Goal: Task Accomplishment & Management: Use online tool/utility

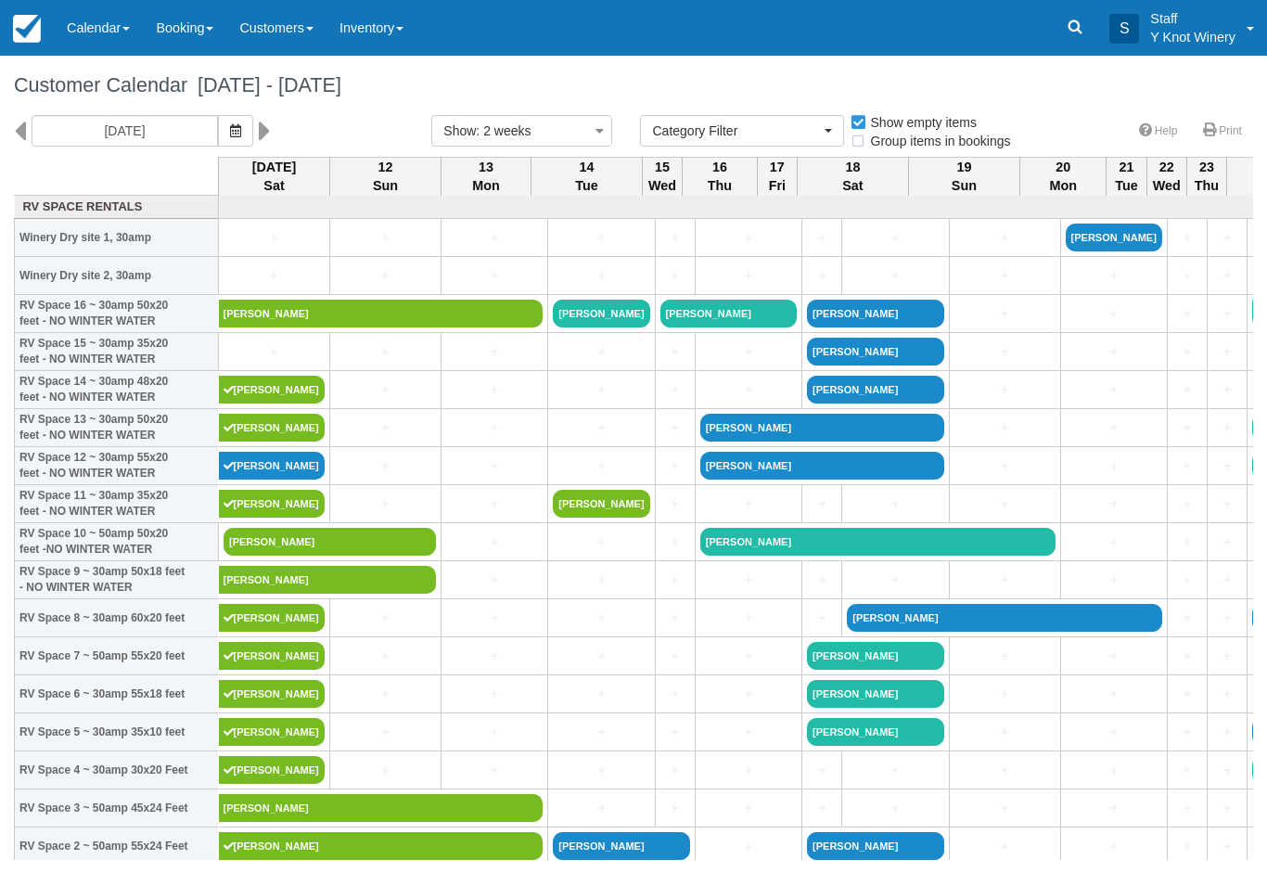
select select
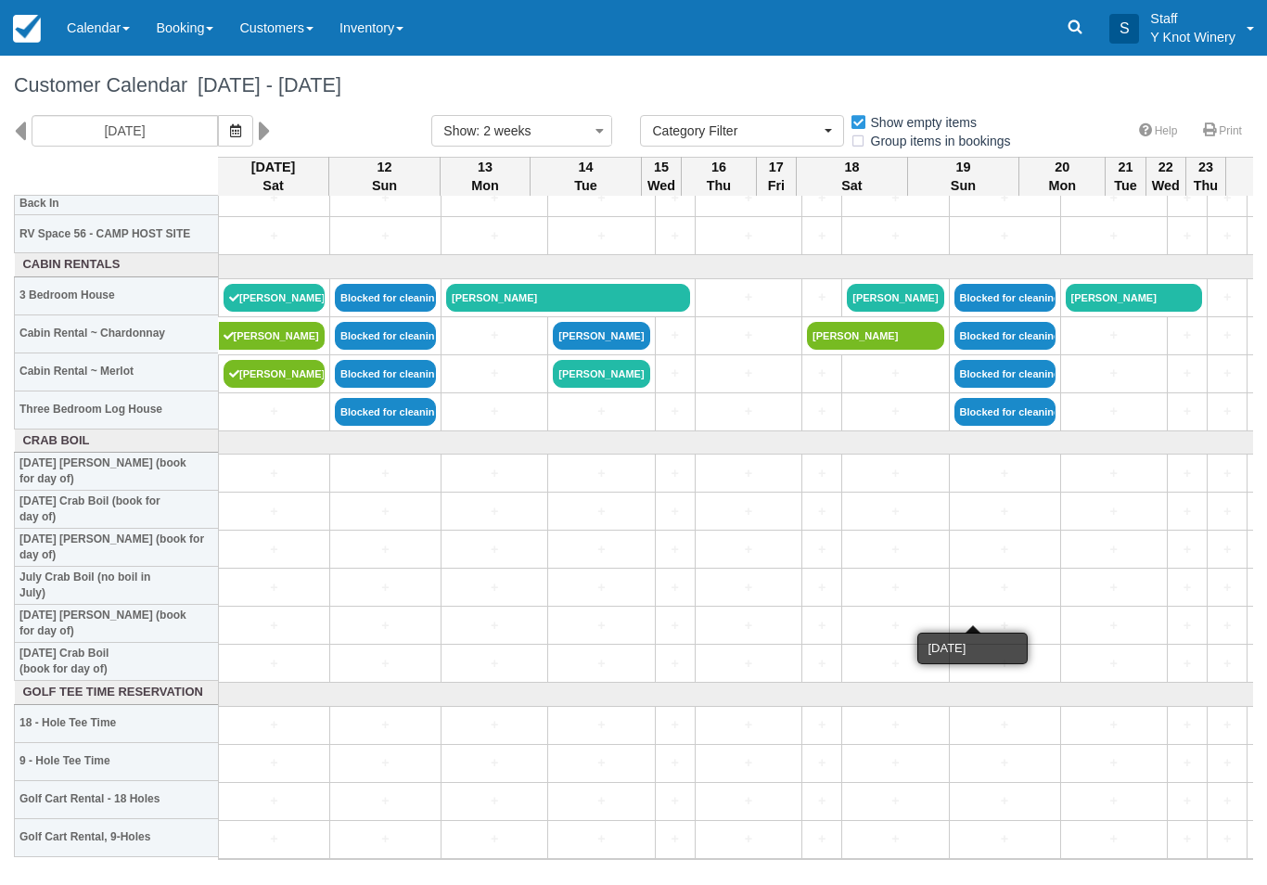
scroll to position [2169, 2]
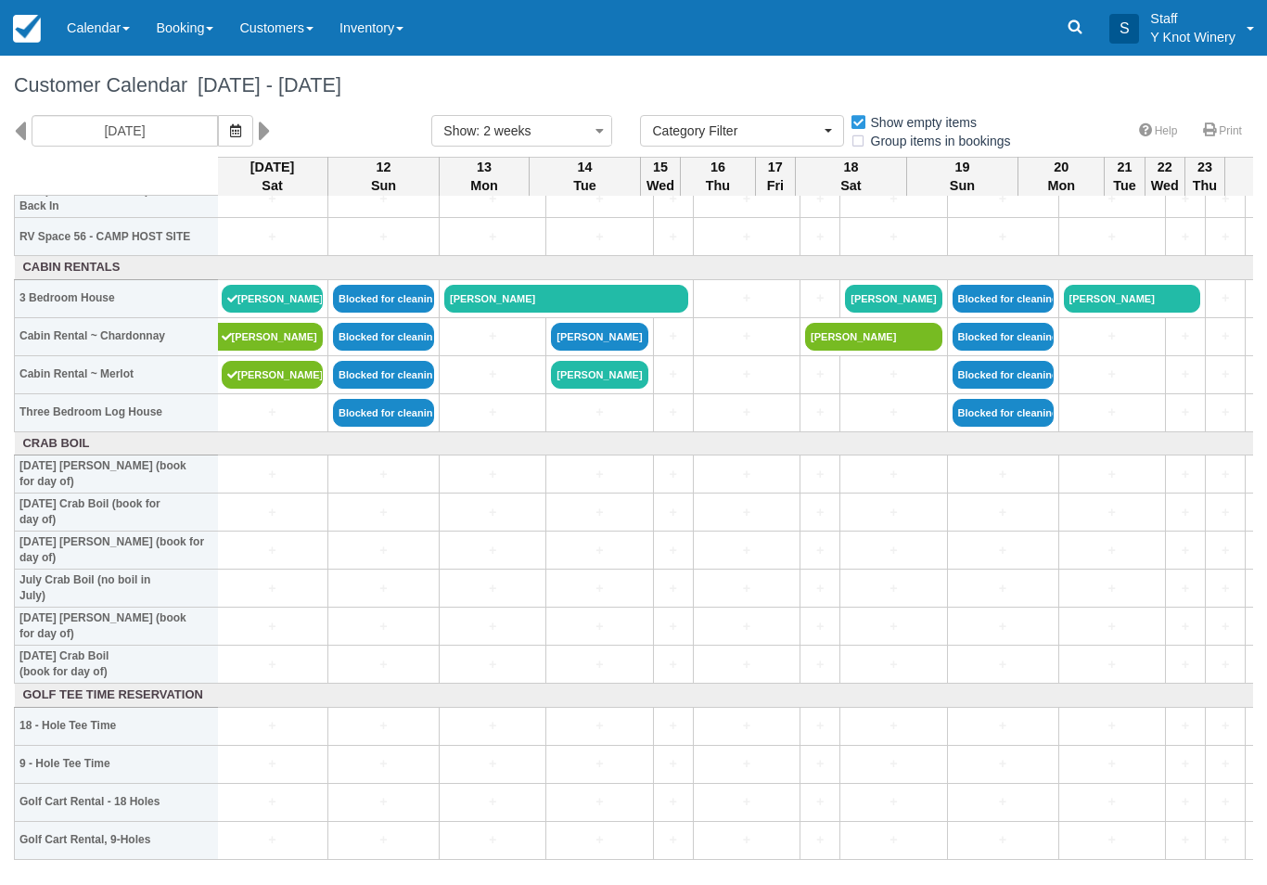
click at [280, 453] on link at bounding box center [858, 444] width 1273 height 18
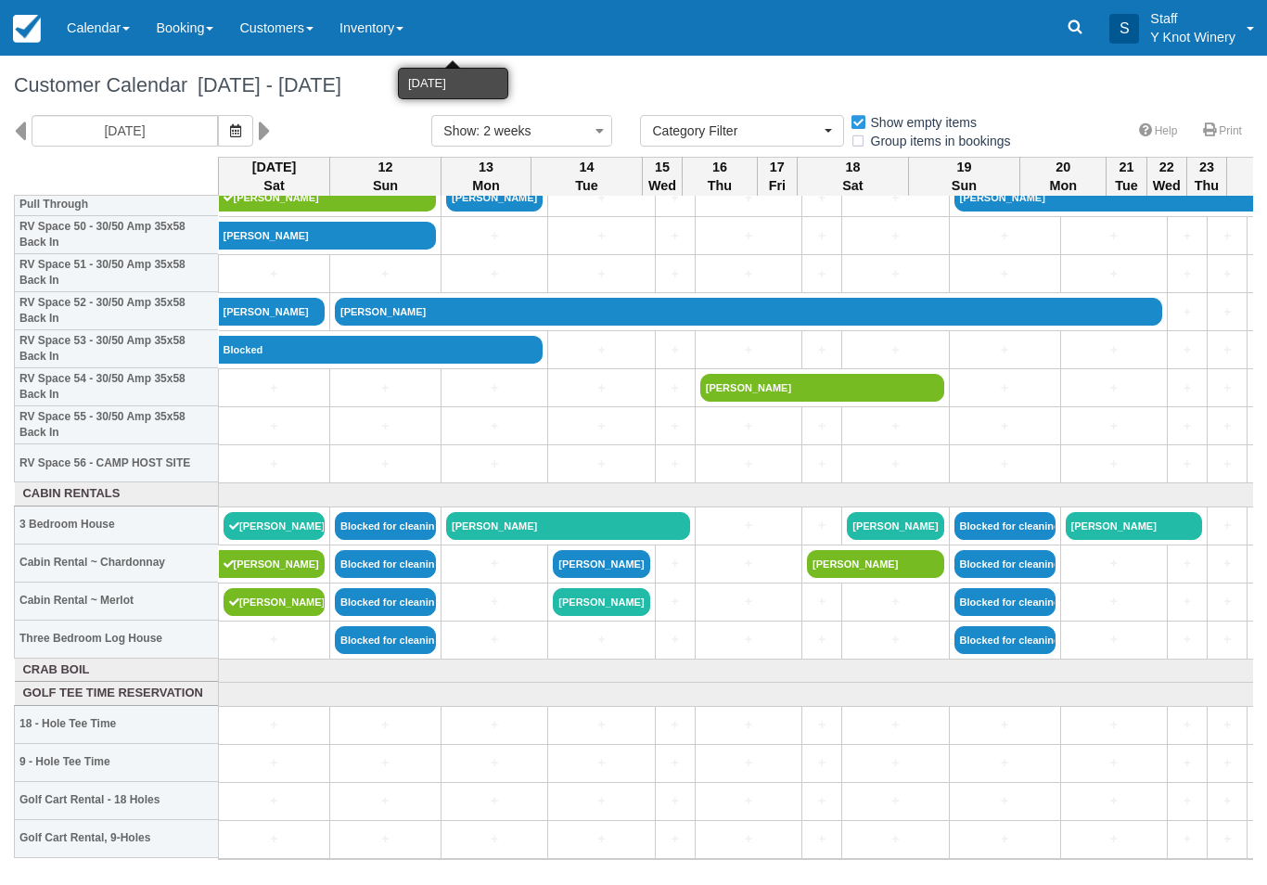
scroll to position [1941, 0]
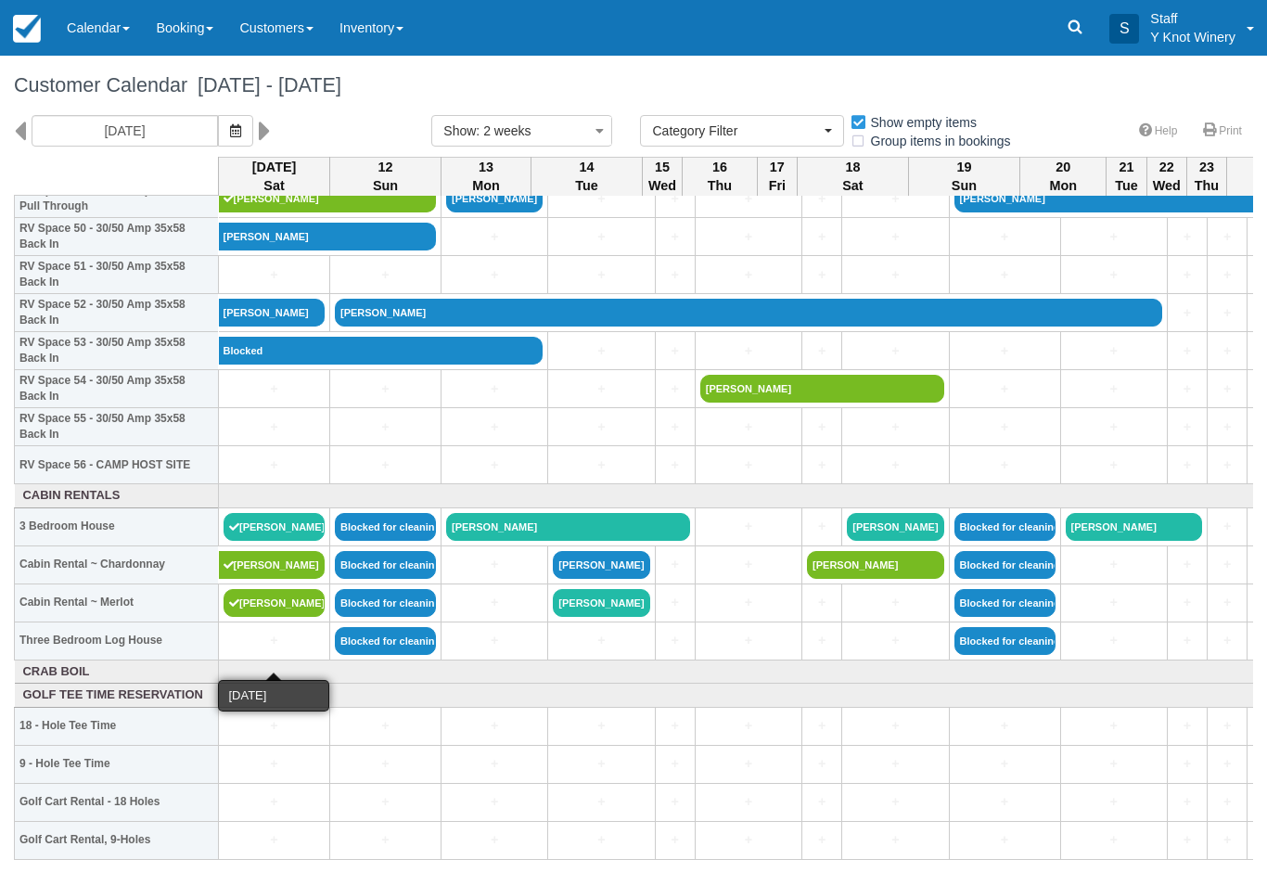
click at [286, 650] on link "+" at bounding box center [274, 640] width 101 height 19
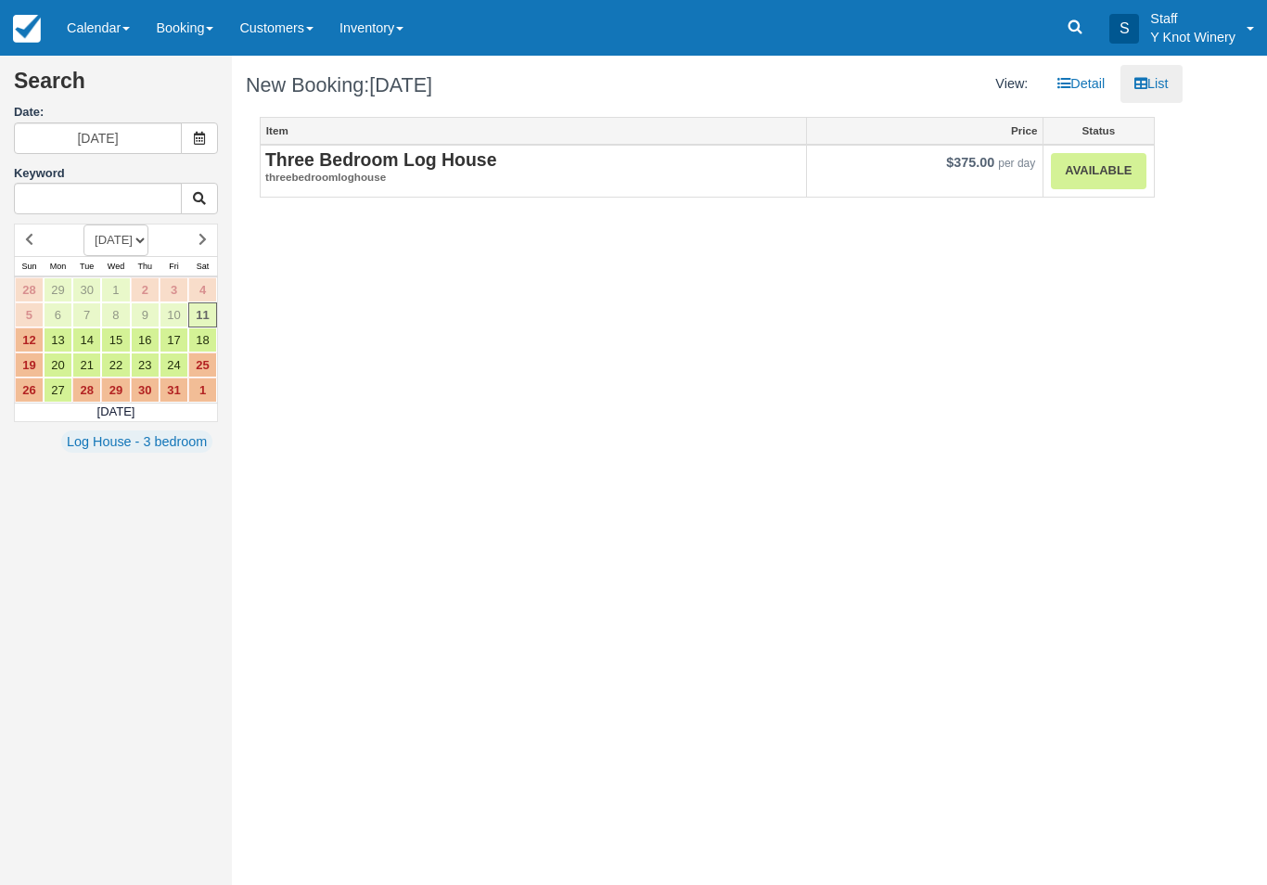
click at [90, 29] on link "Calendar" at bounding box center [98, 28] width 89 height 56
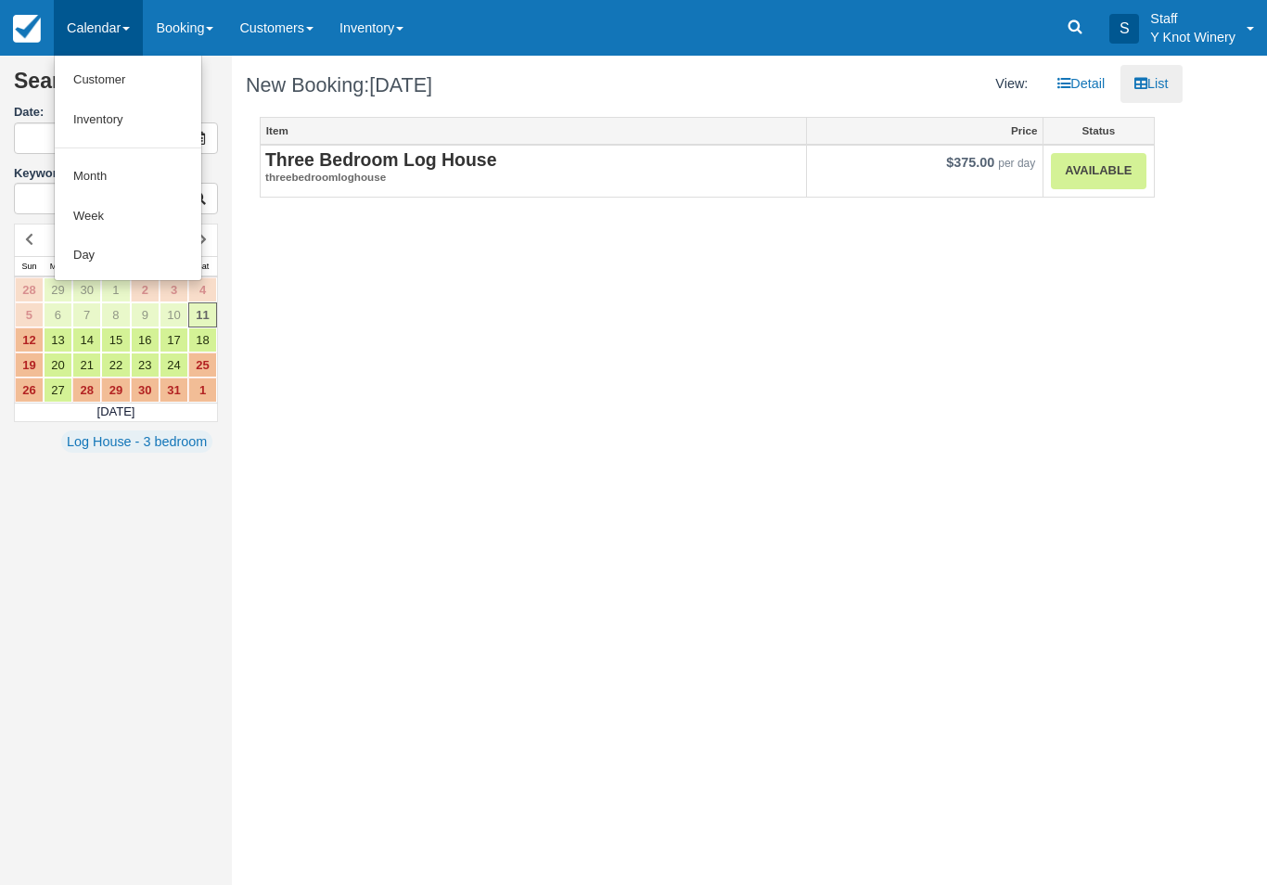
click at [103, 53] on div at bounding box center [633, 442] width 1267 height 885
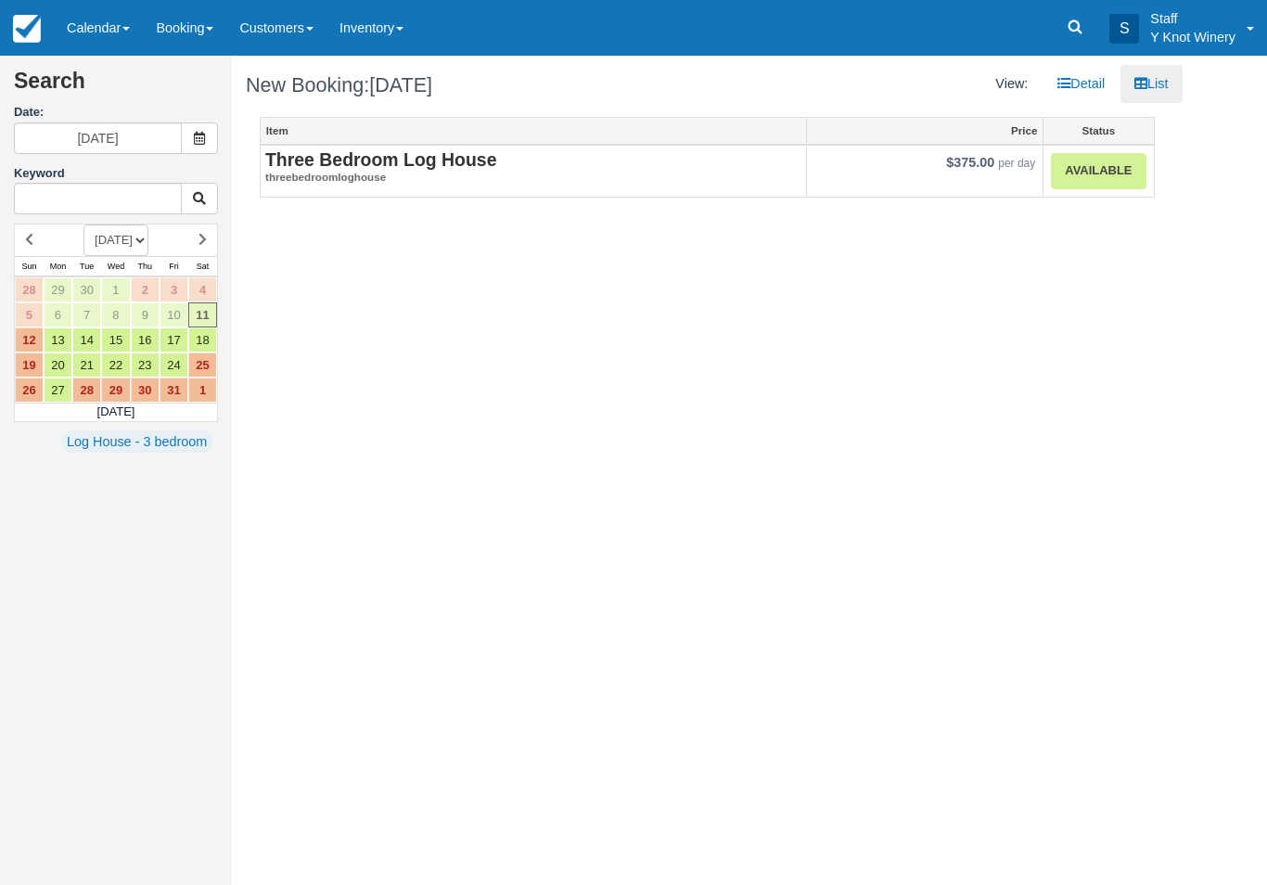
click at [99, 55] on link "Calendar" at bounding box center [98, 28] width 89 height 56
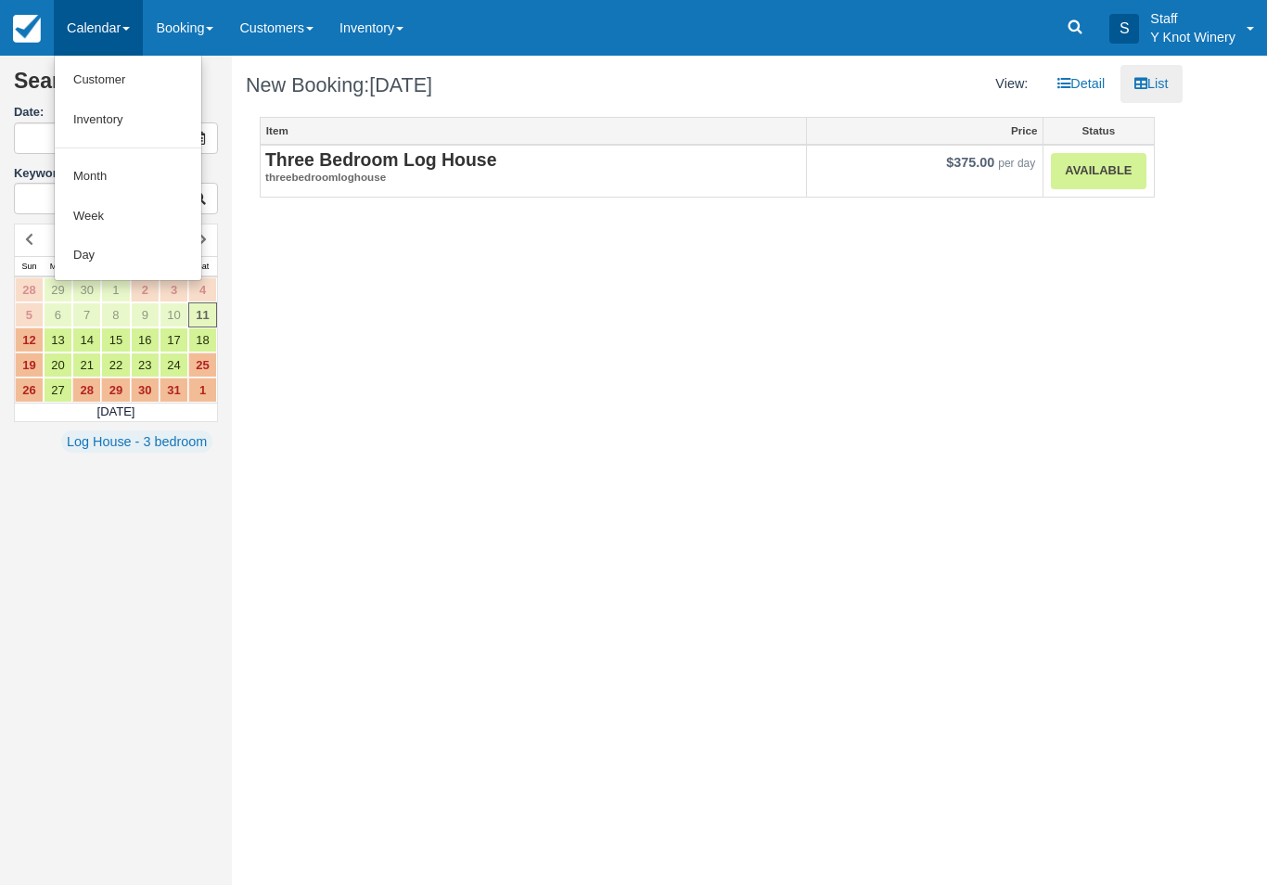
click at [101, 84] on link "Customer" at bounding box center [128, 80] width 147 height 40
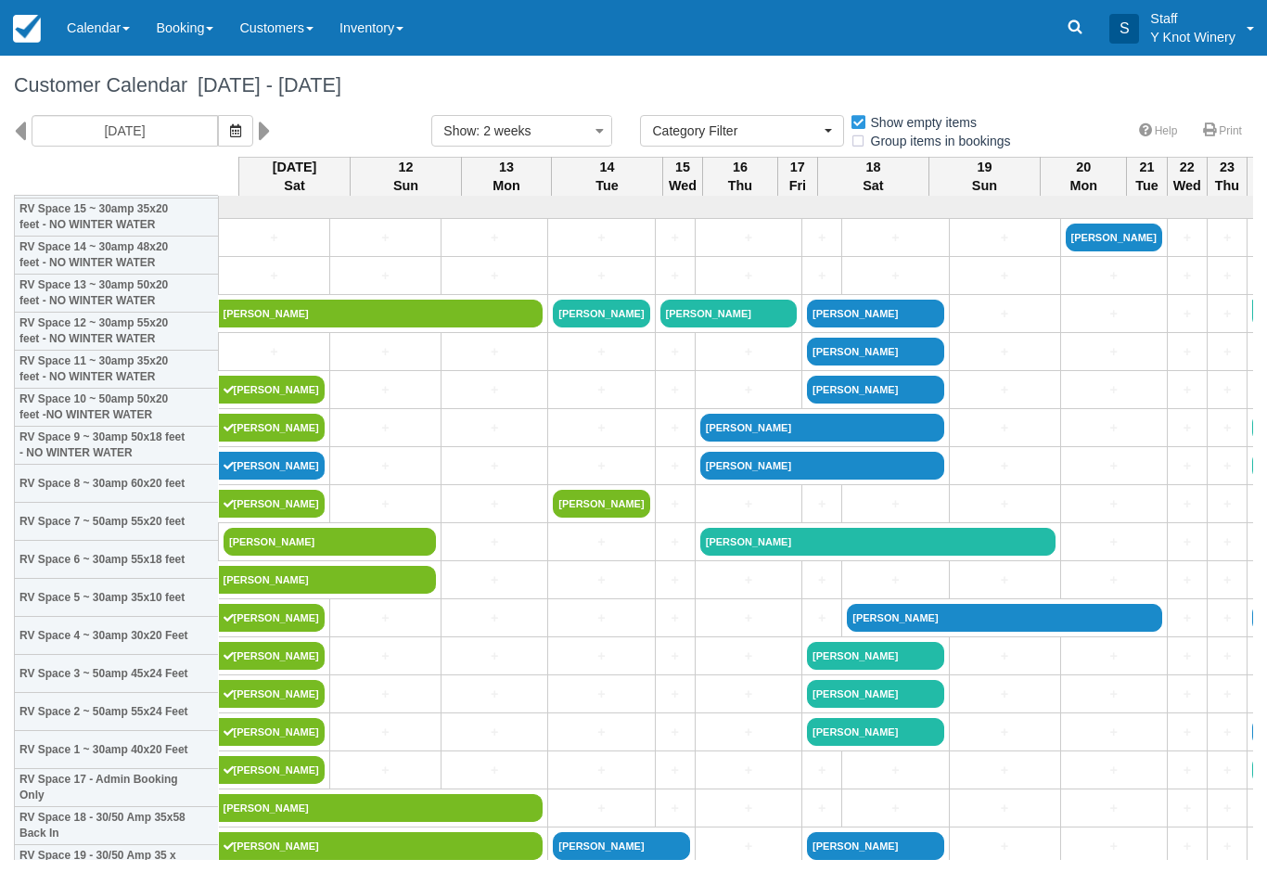
select select
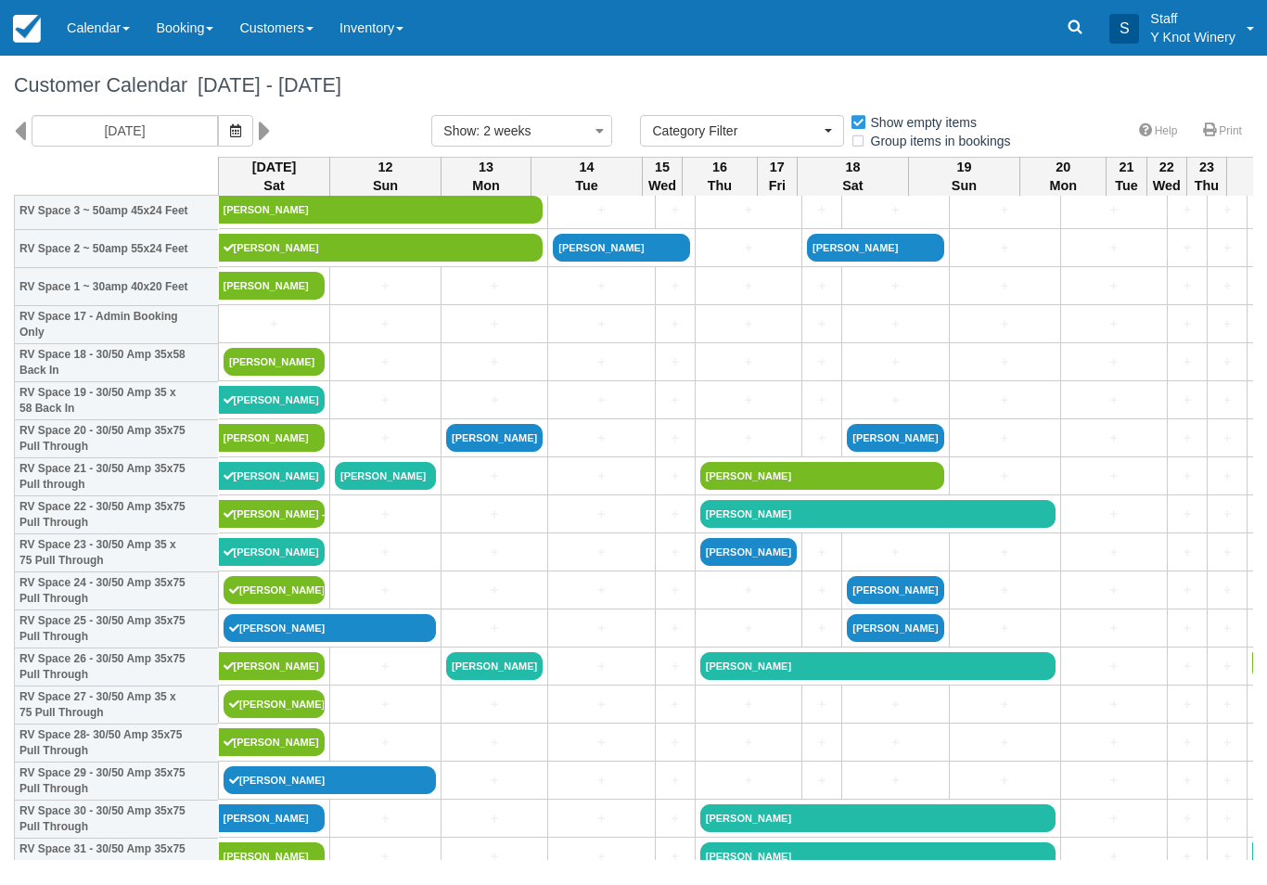
scroll to position [598, 0]
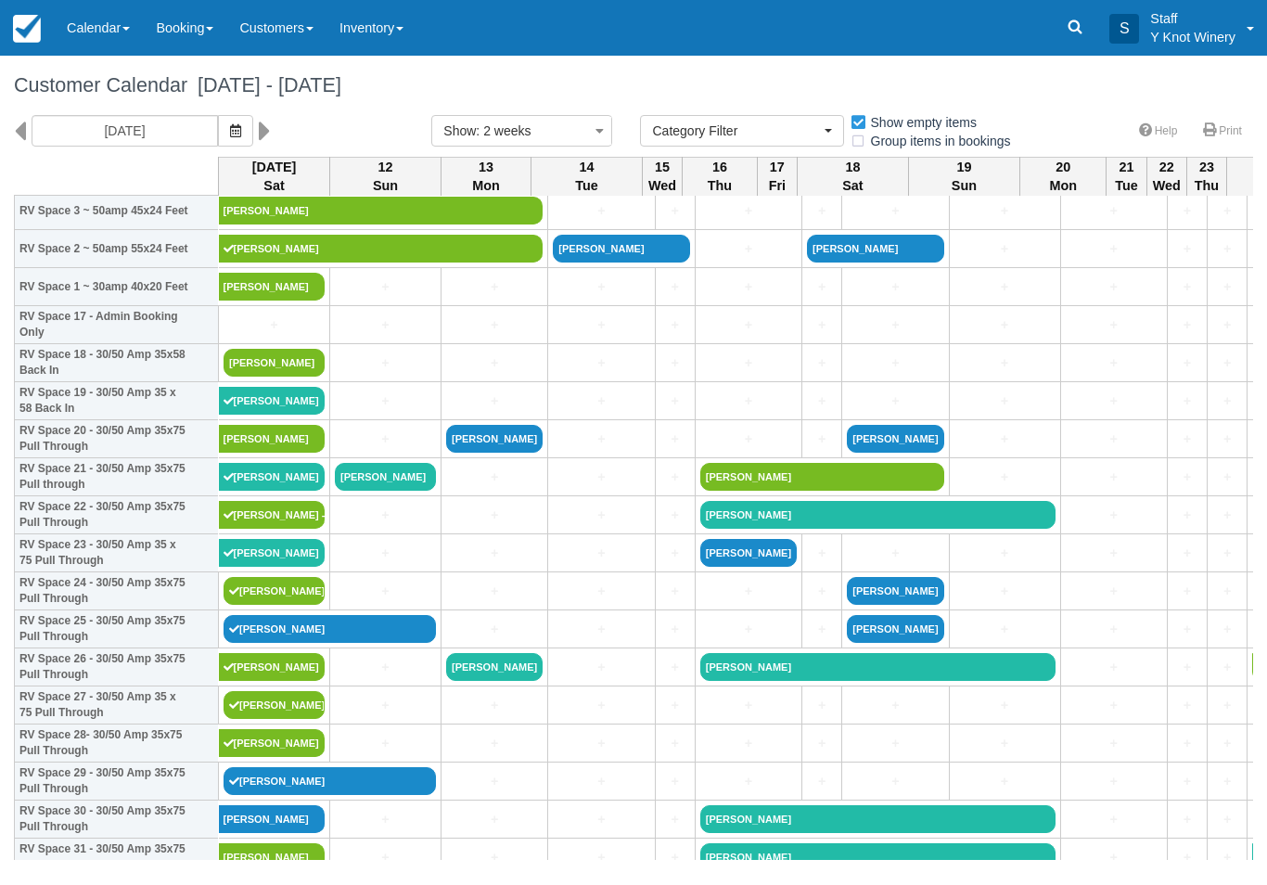
click at [264, 373] on link "Jodi Kirkwood" at bounding box center [274, 363] width 101 height 28
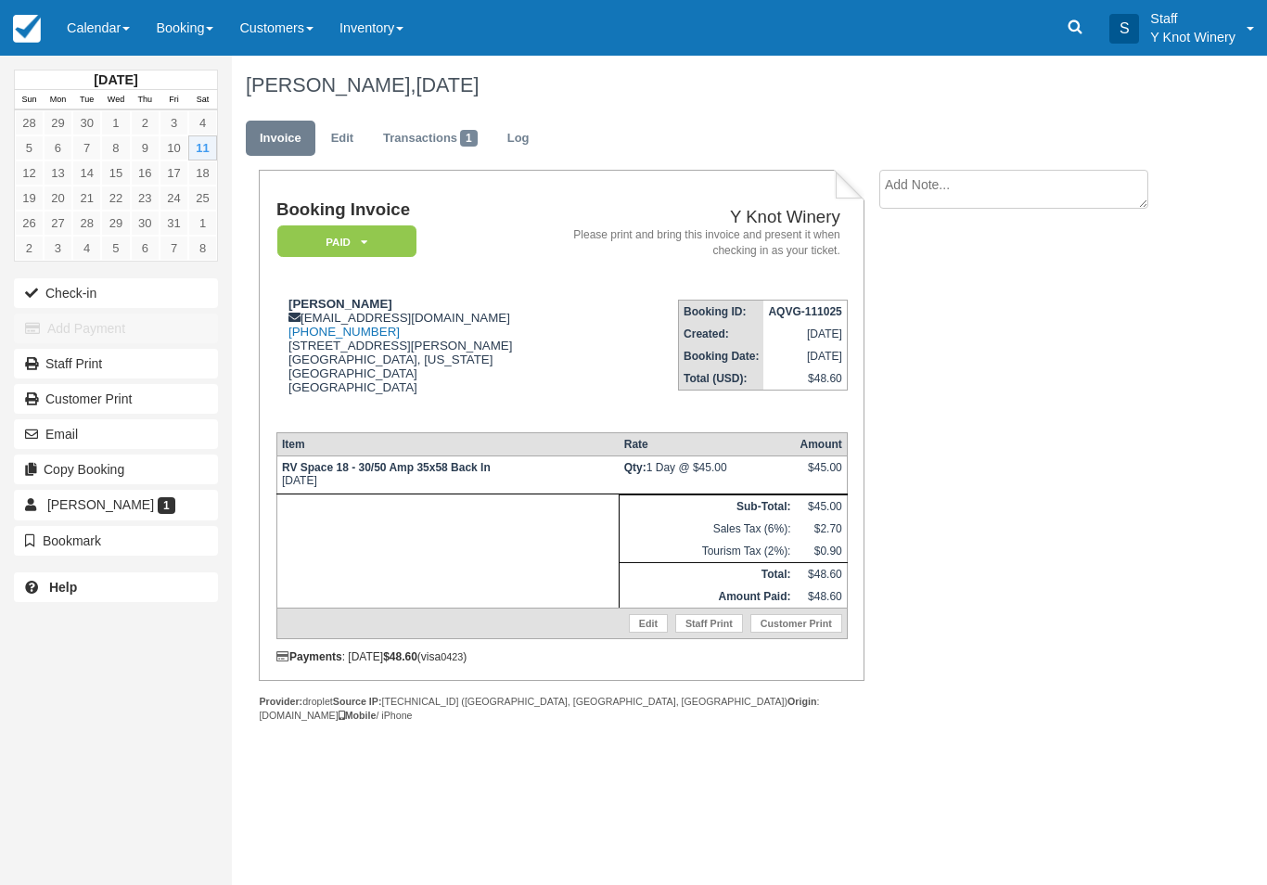
click at [69, 278] on button "Check-in" at bounding box center [116, 293] width 204 height 30
